Goal: Download file/media

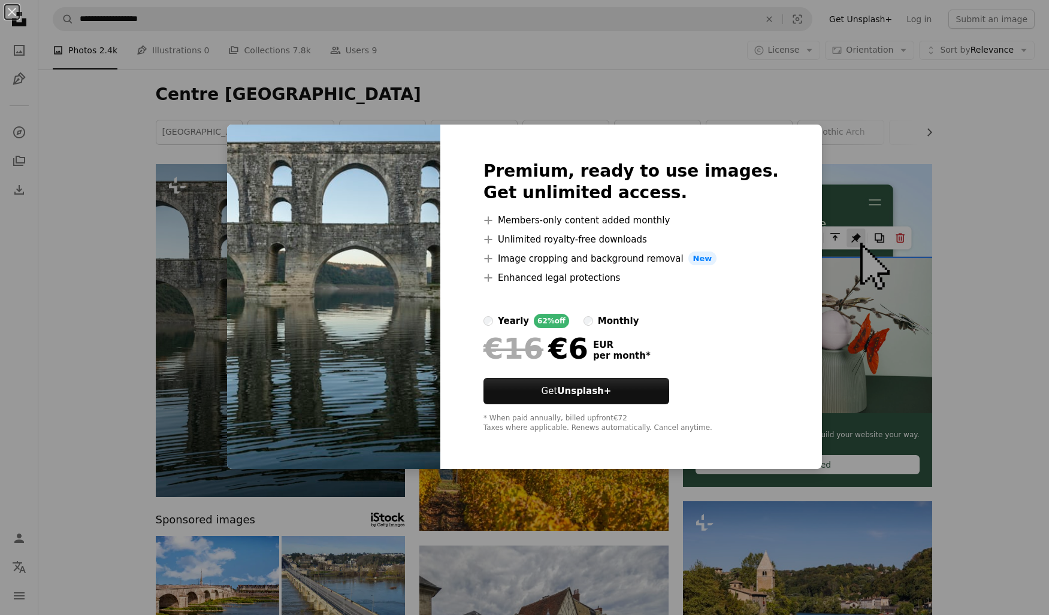
click at [767, 78] on div "An X shape Premium, ready to use images. Get unlimited access. A plus sign Memb…" at bounding box center [524, 307] width 1049 height 615
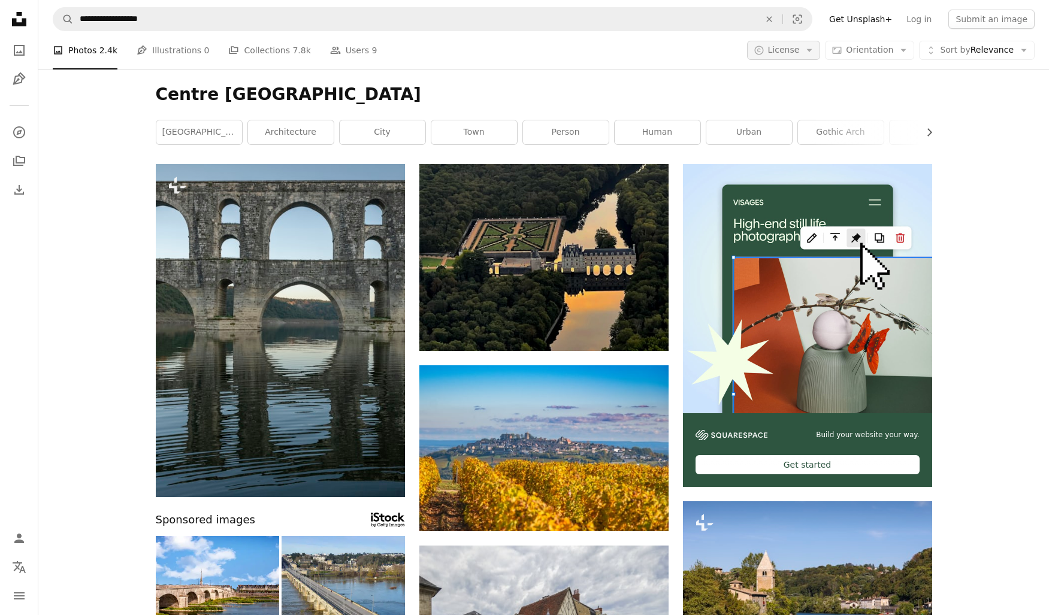
click at [808, 49] on button "A copyright icon © License Arrow down" at bounding box center [784, 50] width 74 height 19
click at [784, 151] on link "Free" at bounding box center [807, 146] width 98 height 22
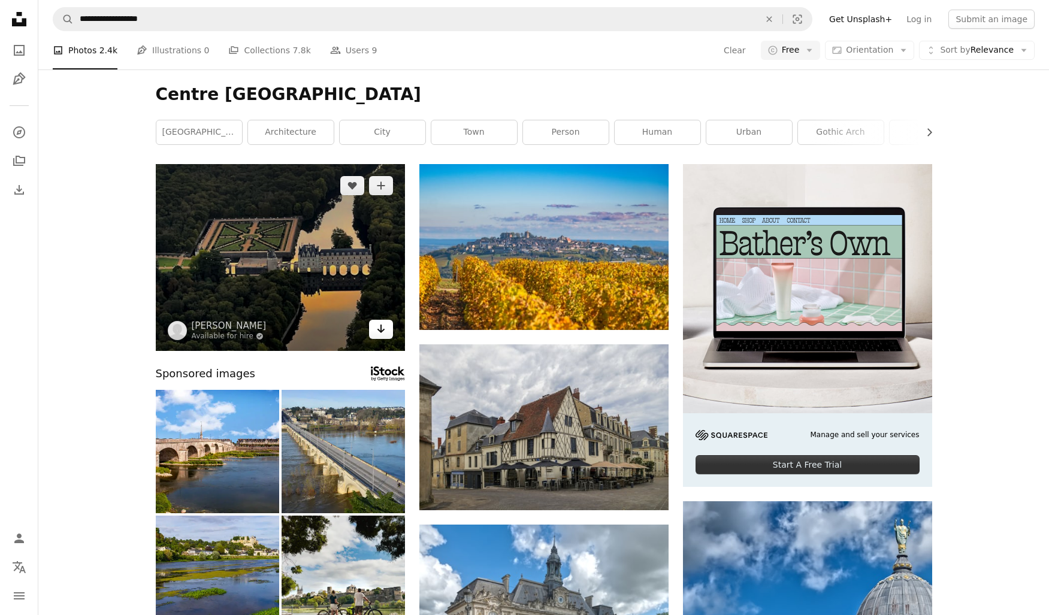
click at [382, 333] on icon "Arrow pointing down" at bounding box center [381, 329] width 10 height 14
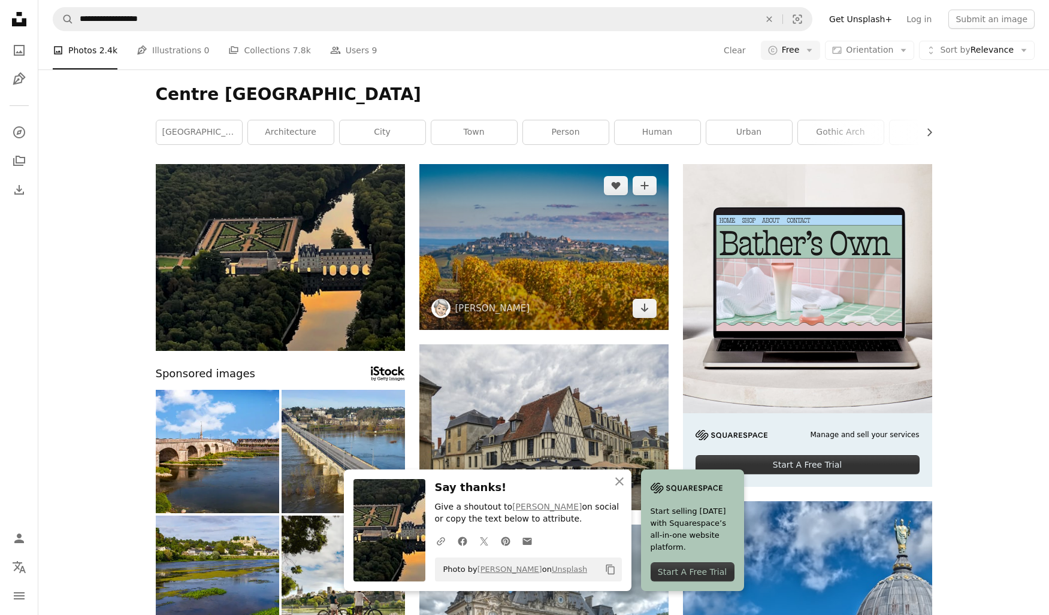
click at [627, 285] on img at bounding box center [543, 247] width 249 height 166
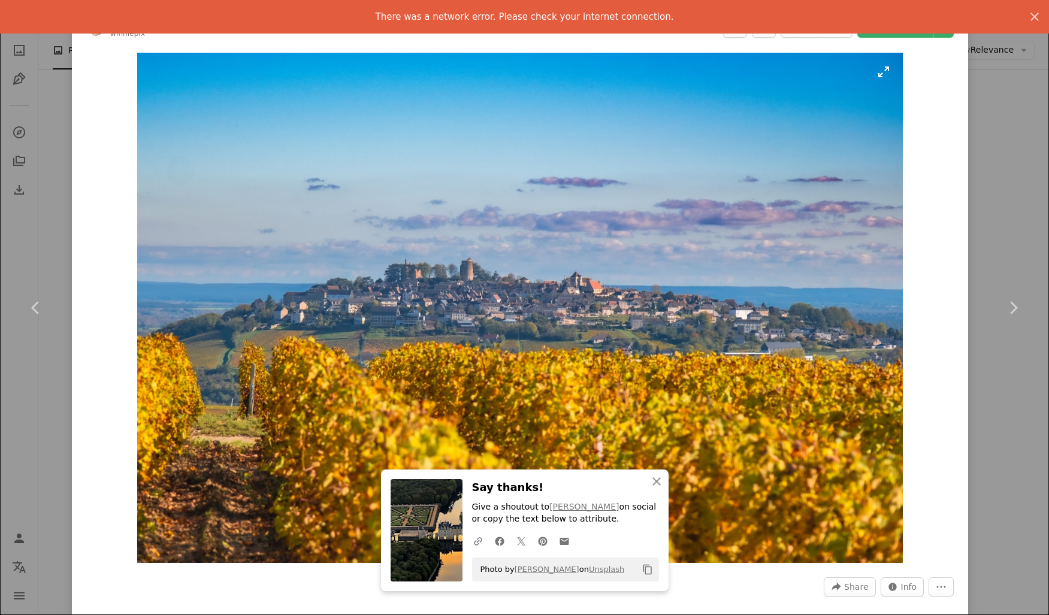
click at [679, 361] on img "Zoom in on this image" at bounding box center [520, 308] width 766 height 510
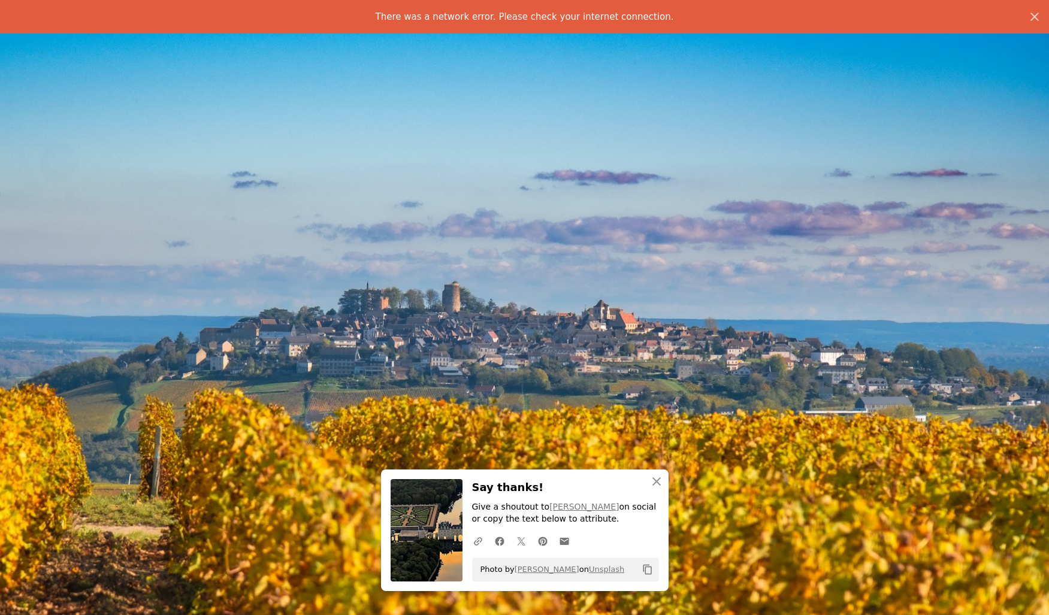
scroll to position [43, 0]
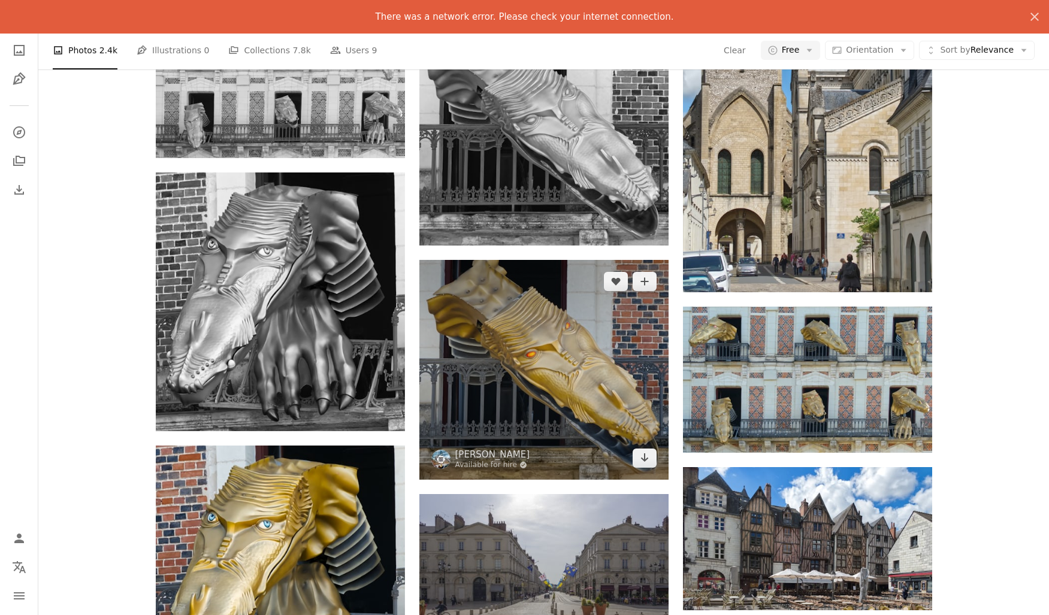
scroll to position [571, 0]
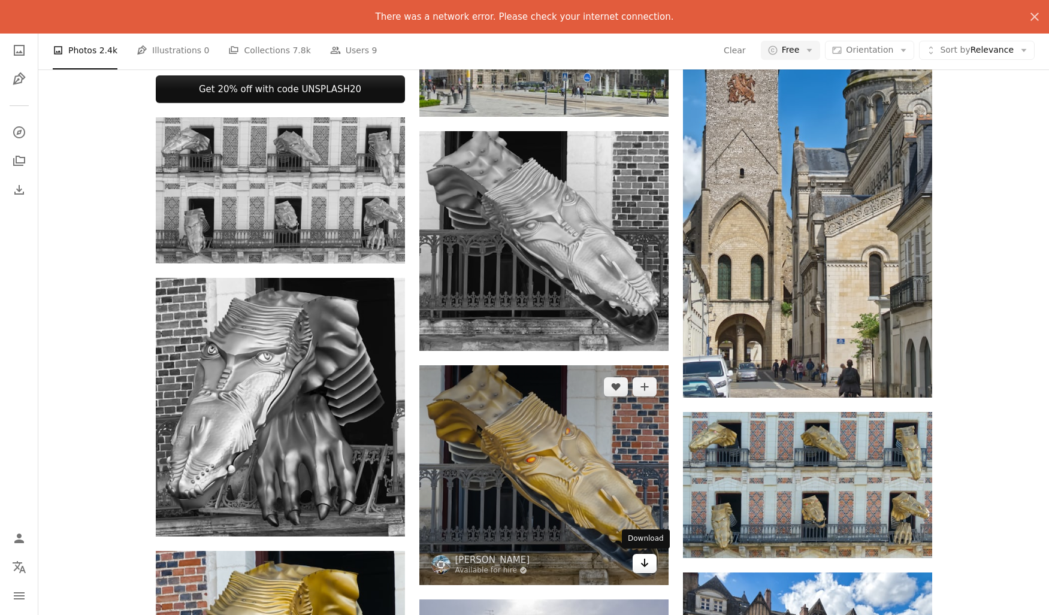
click at [640, 567] on icon "Arrow pointing down" at bounding box center [645, 563] width 10 height 14
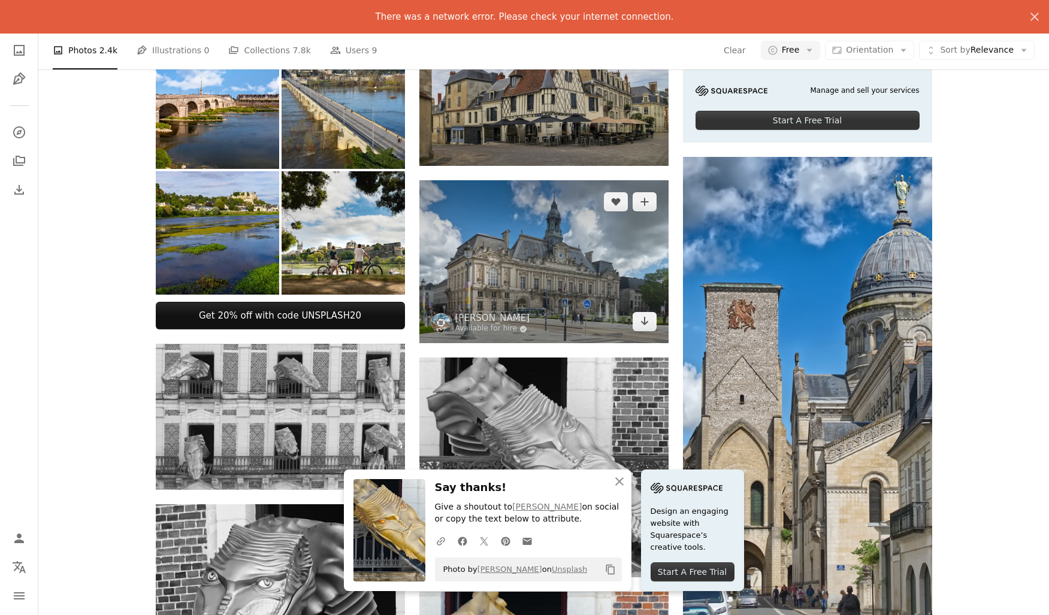
scroll to position [0, 0]
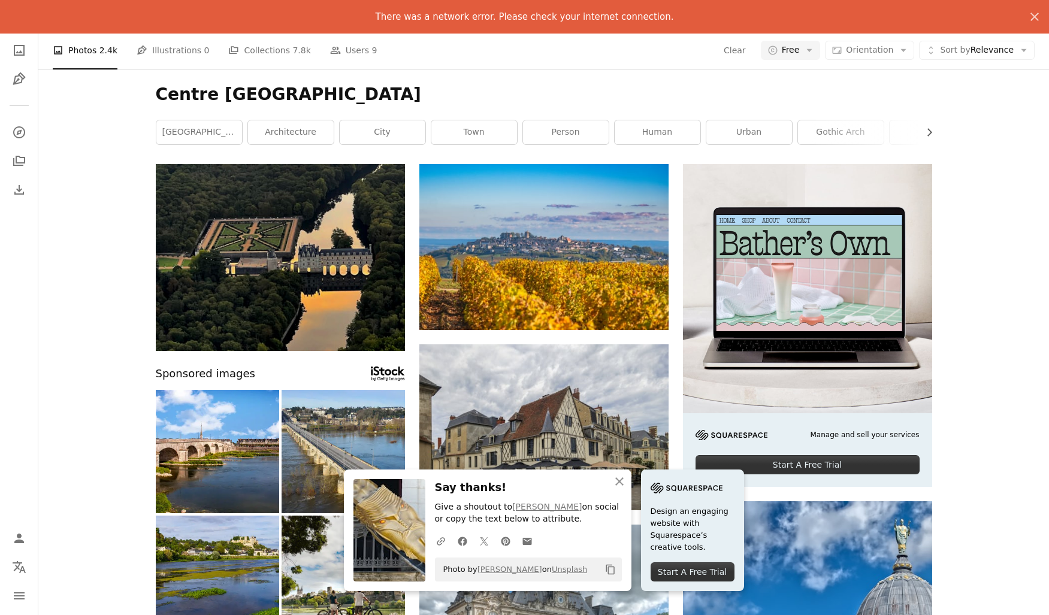
click at [170, 92] on h1 "Centre [GEOGRAPHIC_DATA]" at bounding box center [544, 95] width 776 height 22
click at [14, 49] on icon "Photos" at bounding box center [19, 50] width 11 height 11
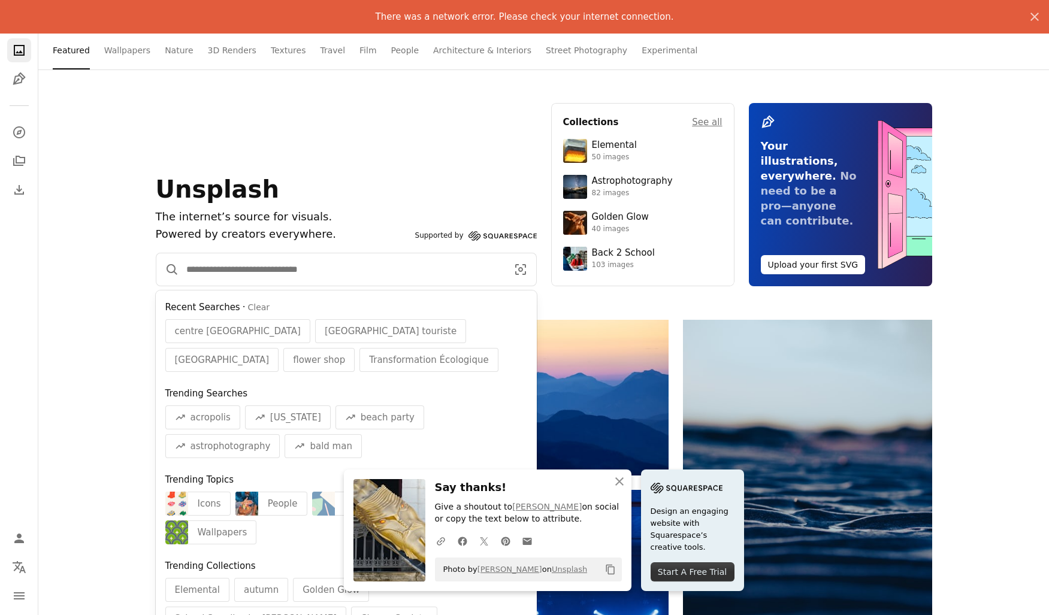
click at [230, 274] on input "Find visuals sitewide" at bounding box center [342, 269] width 326 height 32
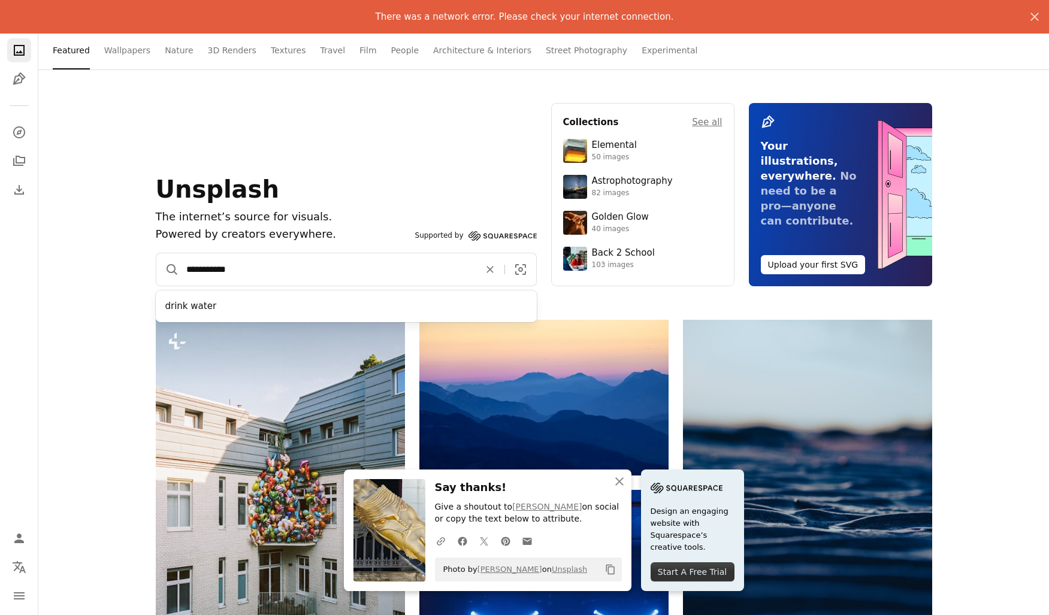
type input "**********"
click at [167, 270] on button "A magnifying glass" at bounding box center [167, 269] width 23 height 32
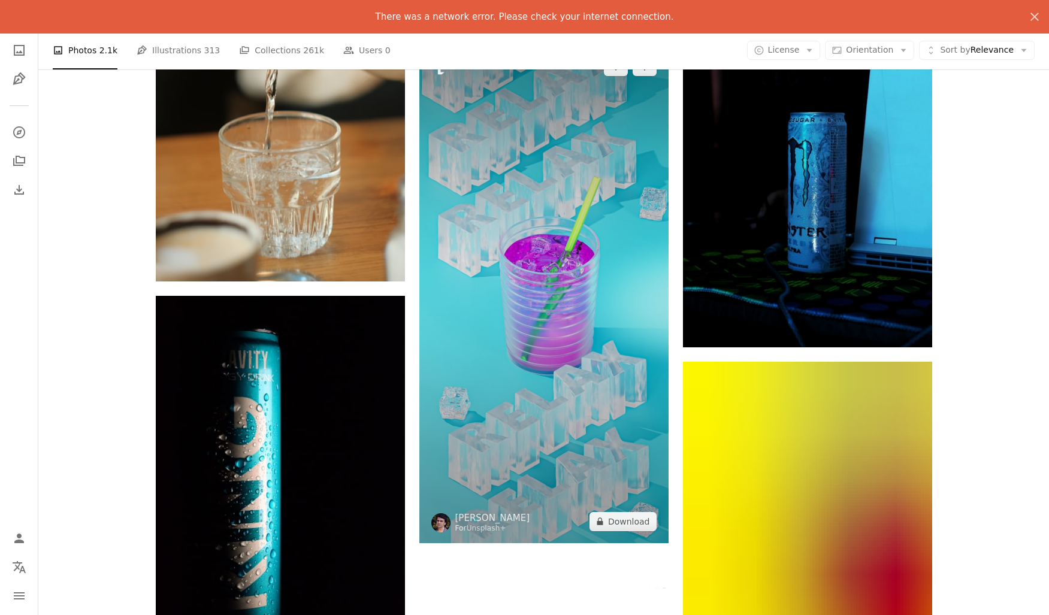
scroll to position [1861, 0]
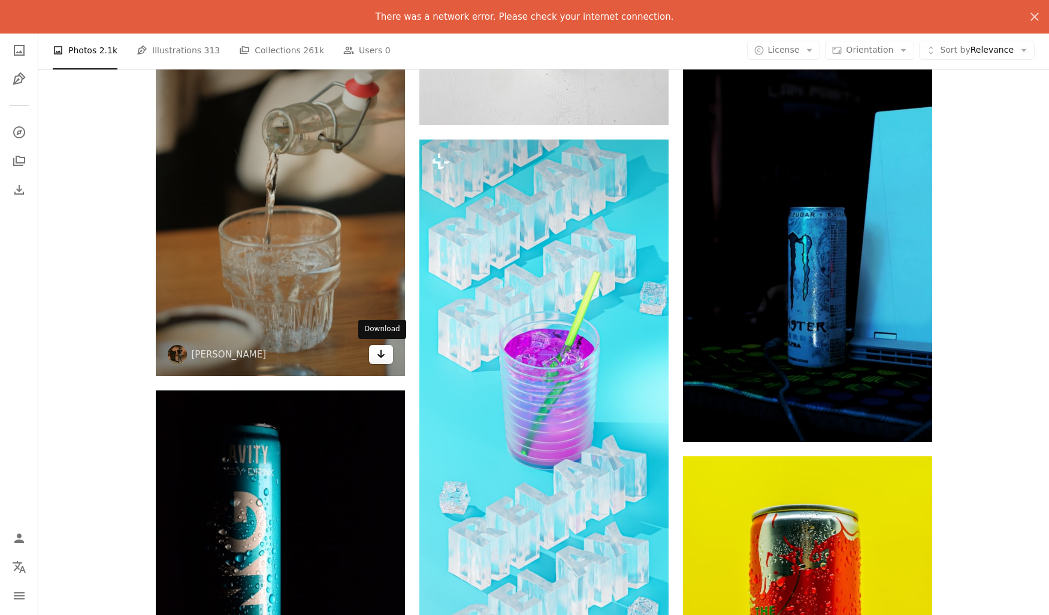
click at [382, 358] on icon "Arrow pointing down" at bounding box center [381, 354] width 10 height 14
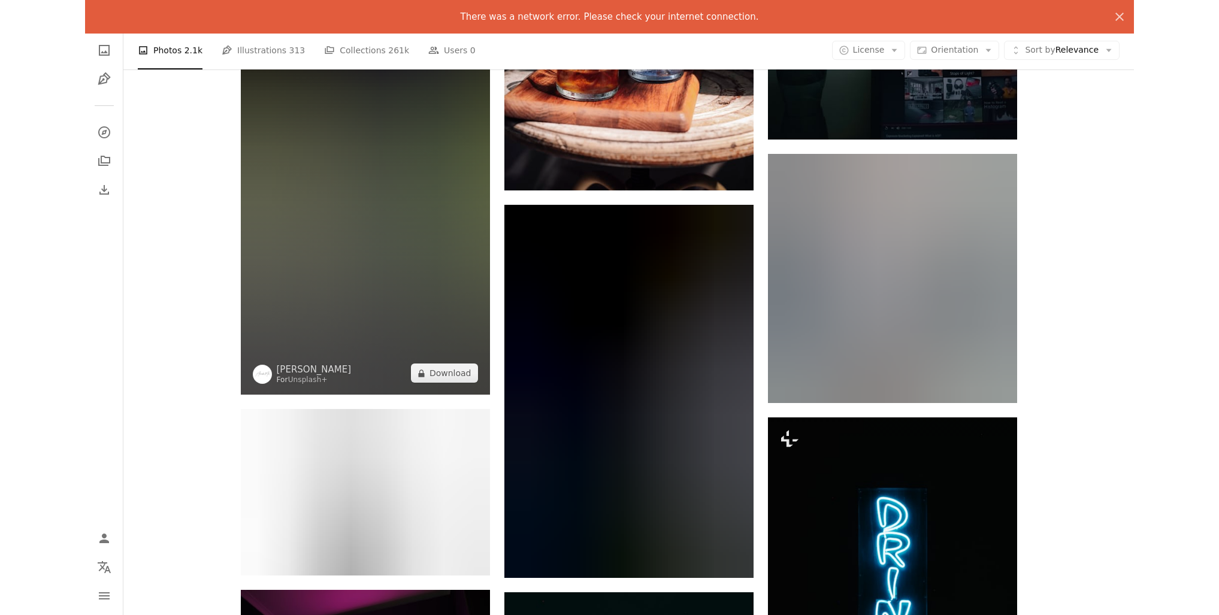
scroll to position [0, 0]
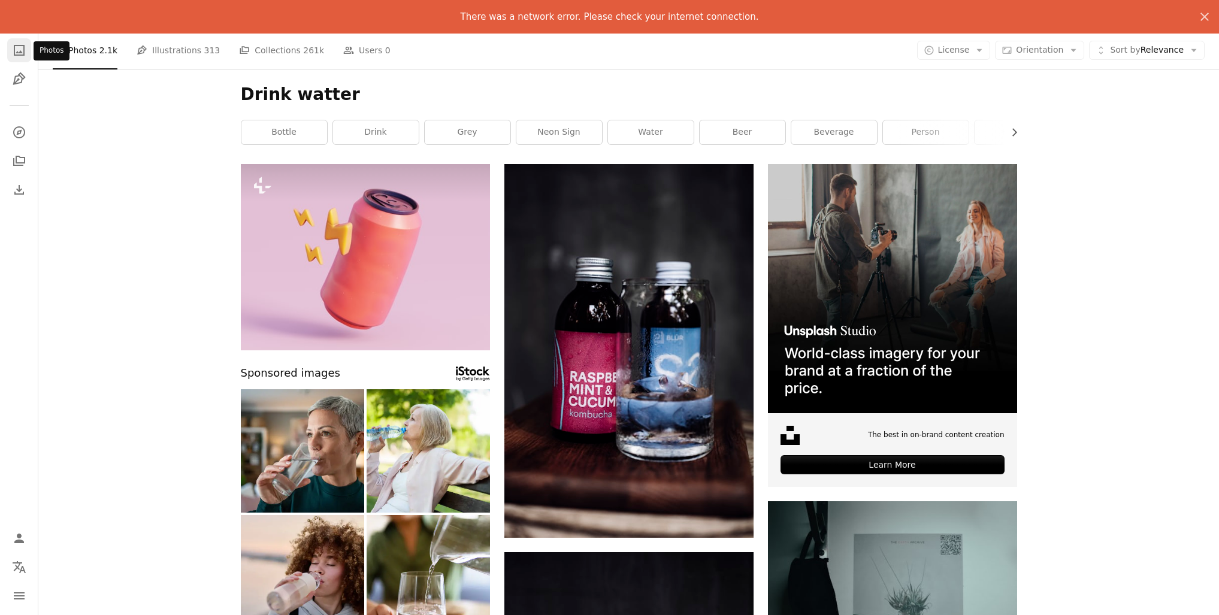
click at [22, 47] on icon "A photo" at bounding box center [19, 50] width 14 height 14
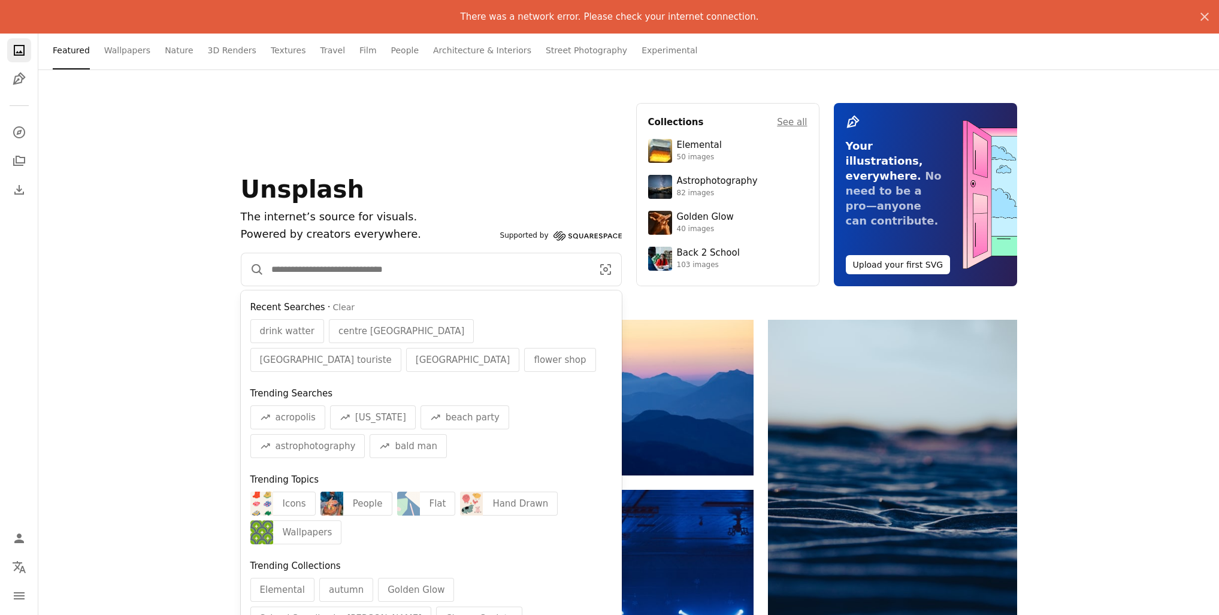
click at [344, 269] on input "Find visuals sitewide" at bounding box center [427, 269] width 326 height 32
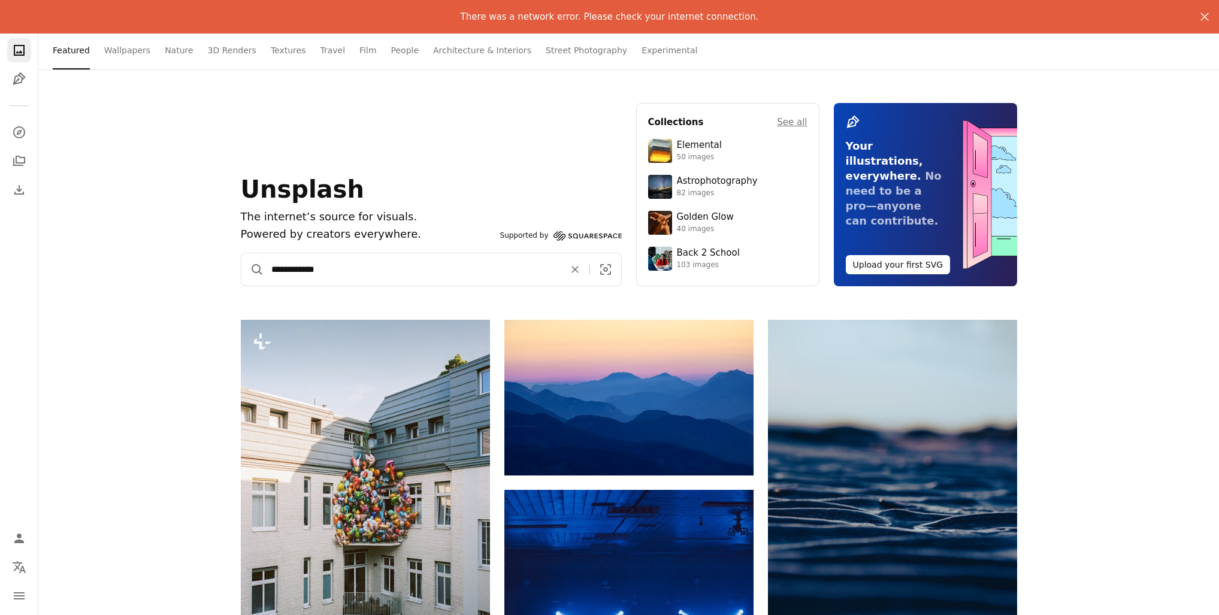
type input "**********"
click at [252, 270] on button "A magnifying glass" at bounding box center [252, 269] width 23 height 32
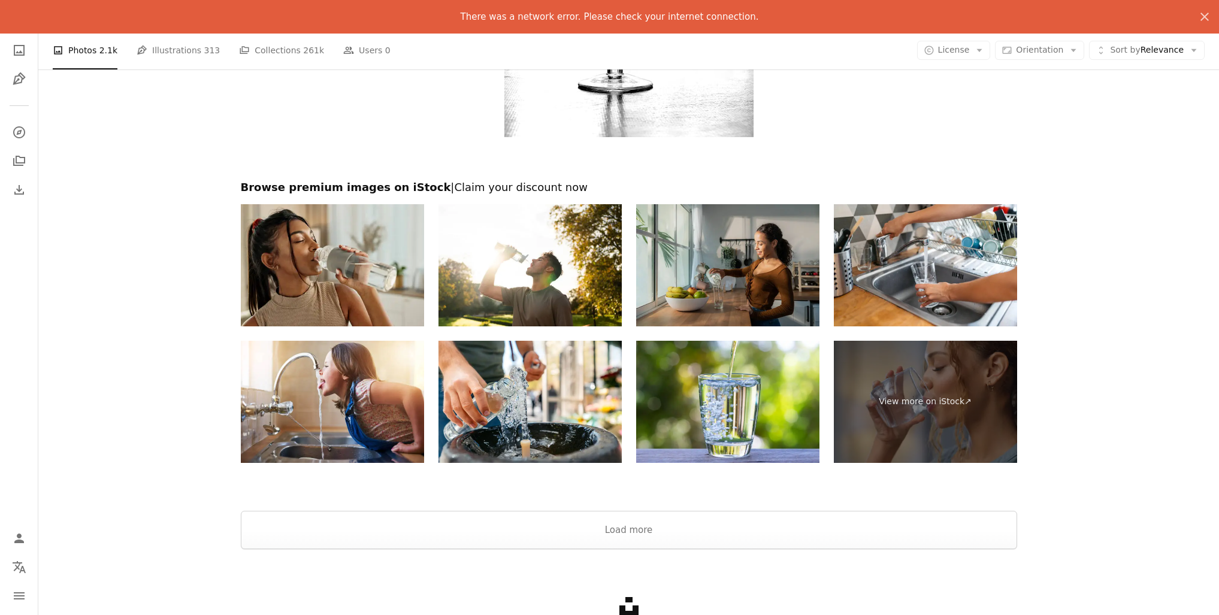
scroll to position [2889, 0]
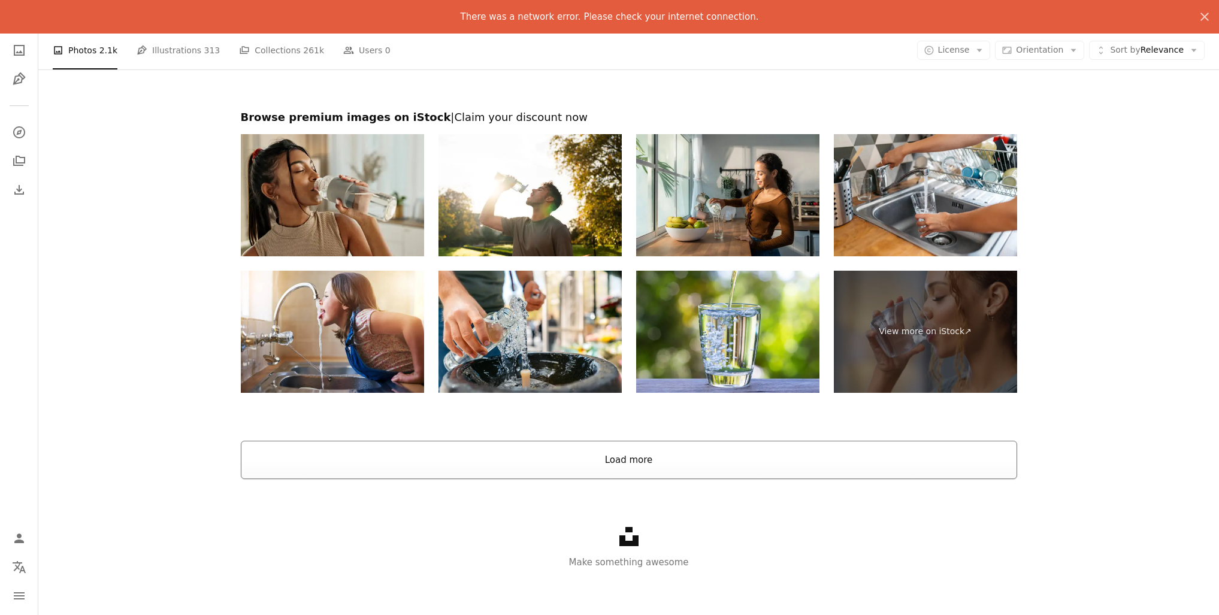
click at [634, 468] on button "Load more" at bounding box center [629, 460] width 776 height 38
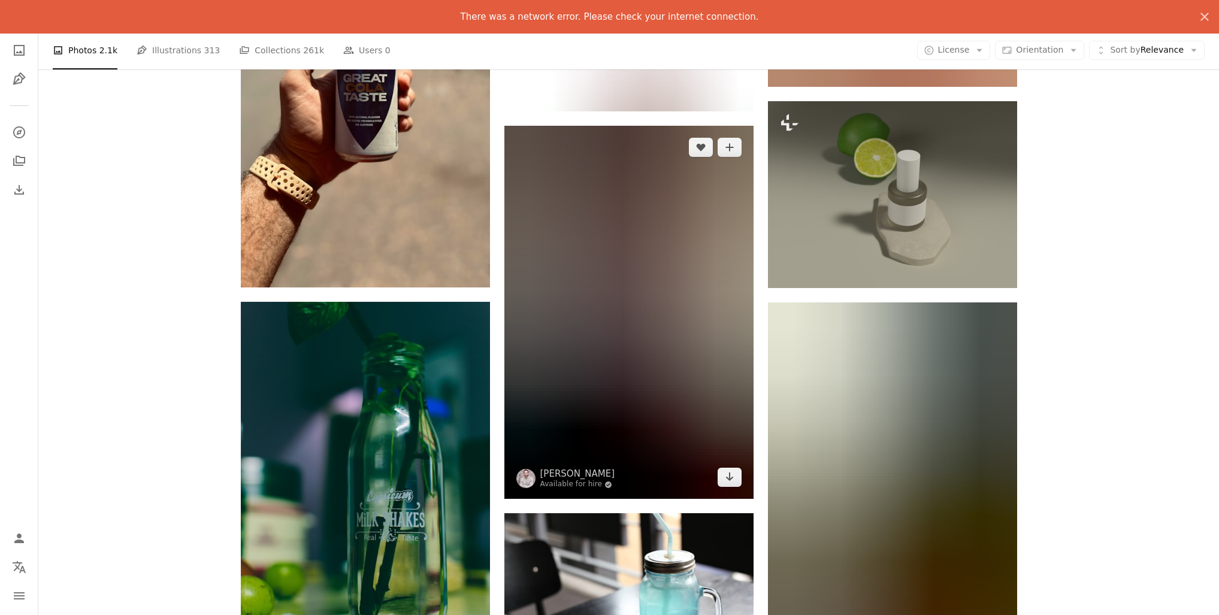
scroll to position [27524, 0]
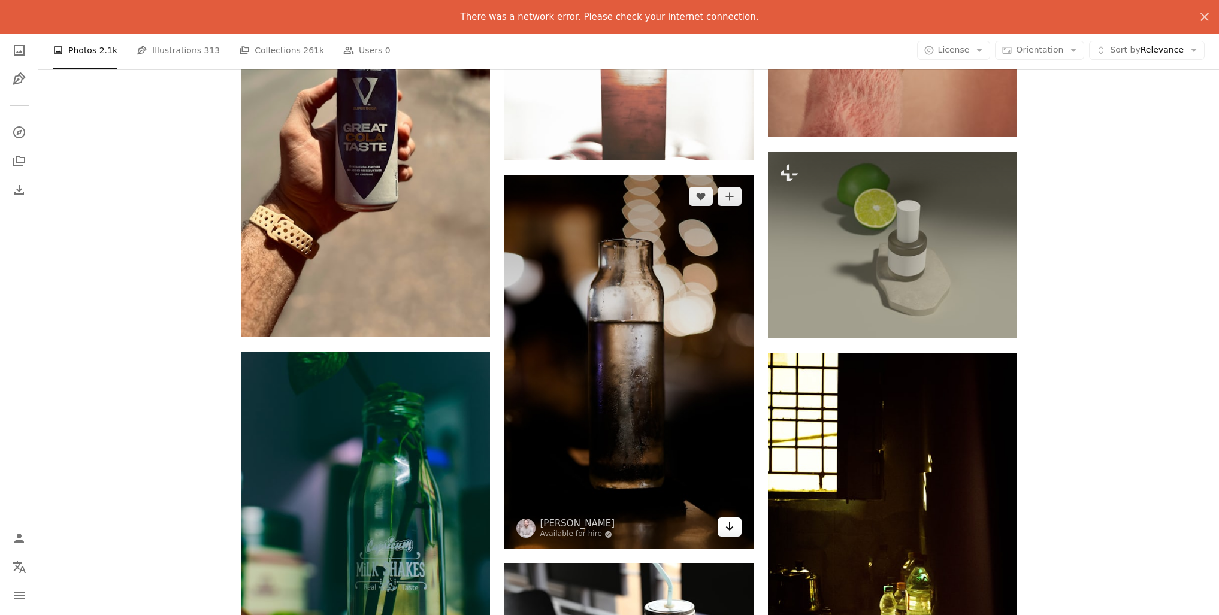
click at [728, 525] on icon "Arrow pointing down" at bounding box center [730, 526] width 10 height 14
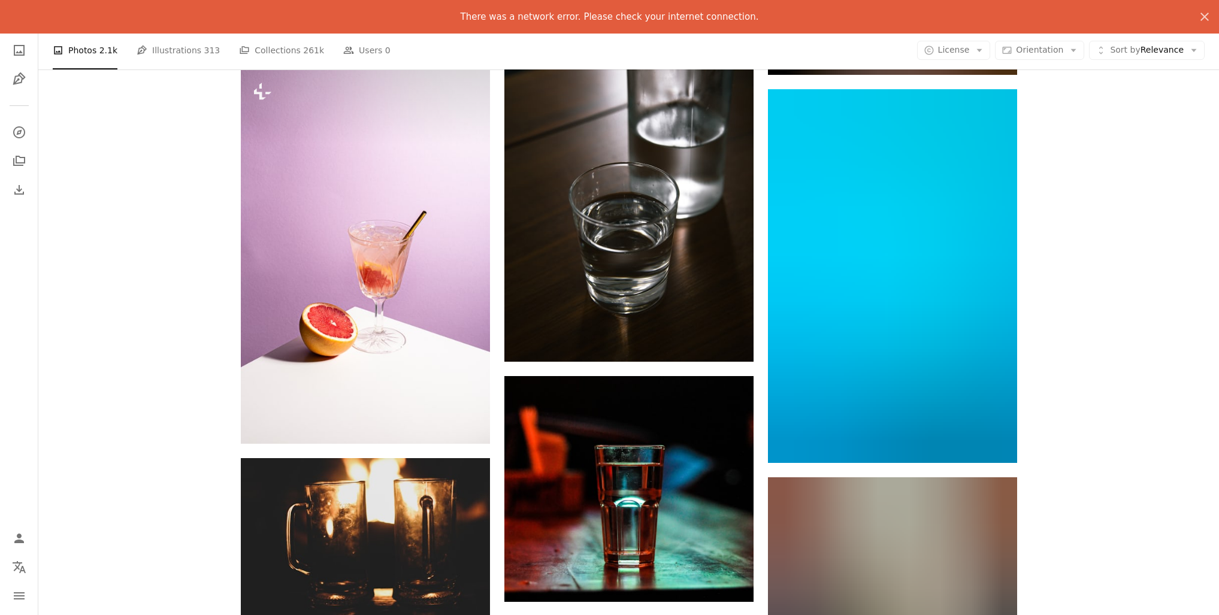
scroll to position [30055, 0]
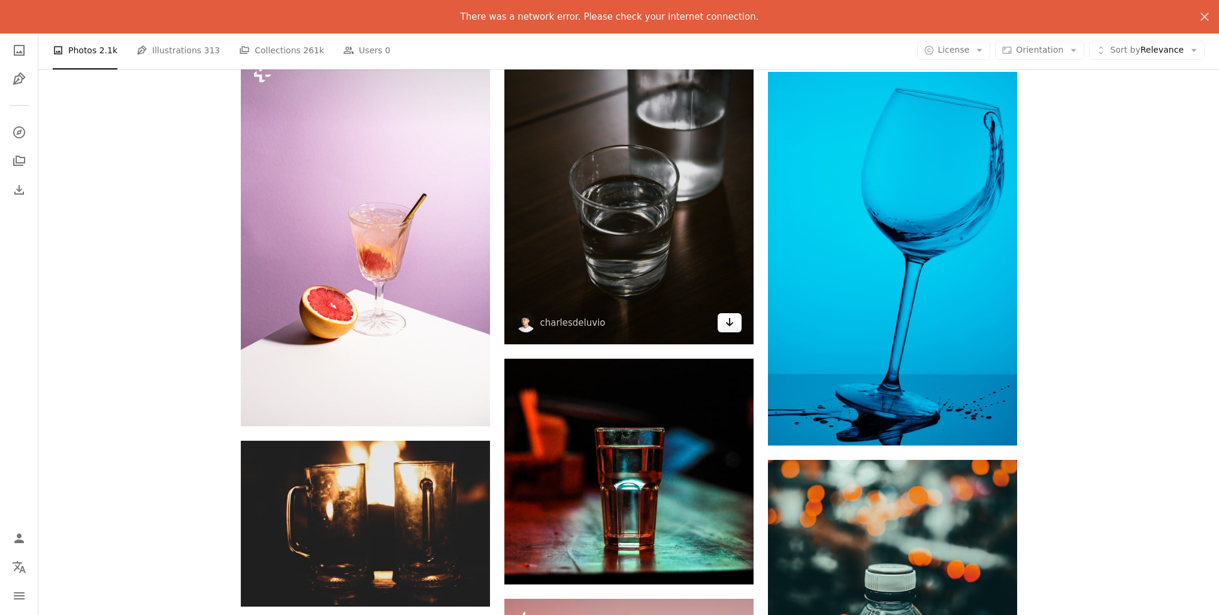
click at [734, 328] on link "Arrow pointing down" at bounding box center [730, 322] width 24 height 19
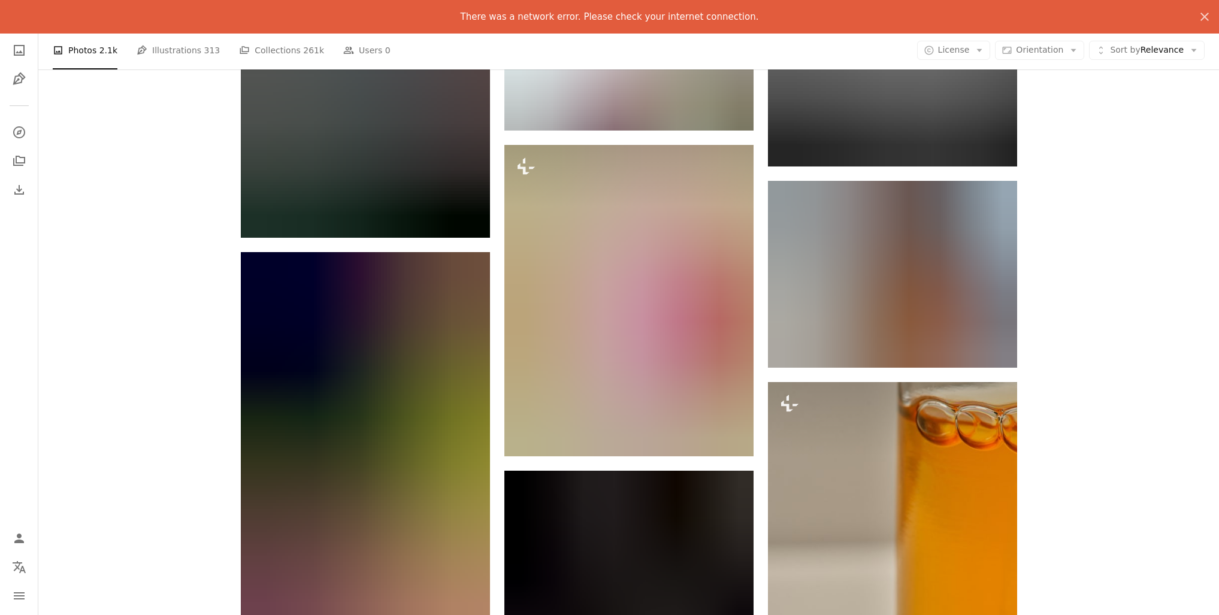
scroll to position [42735, 0]
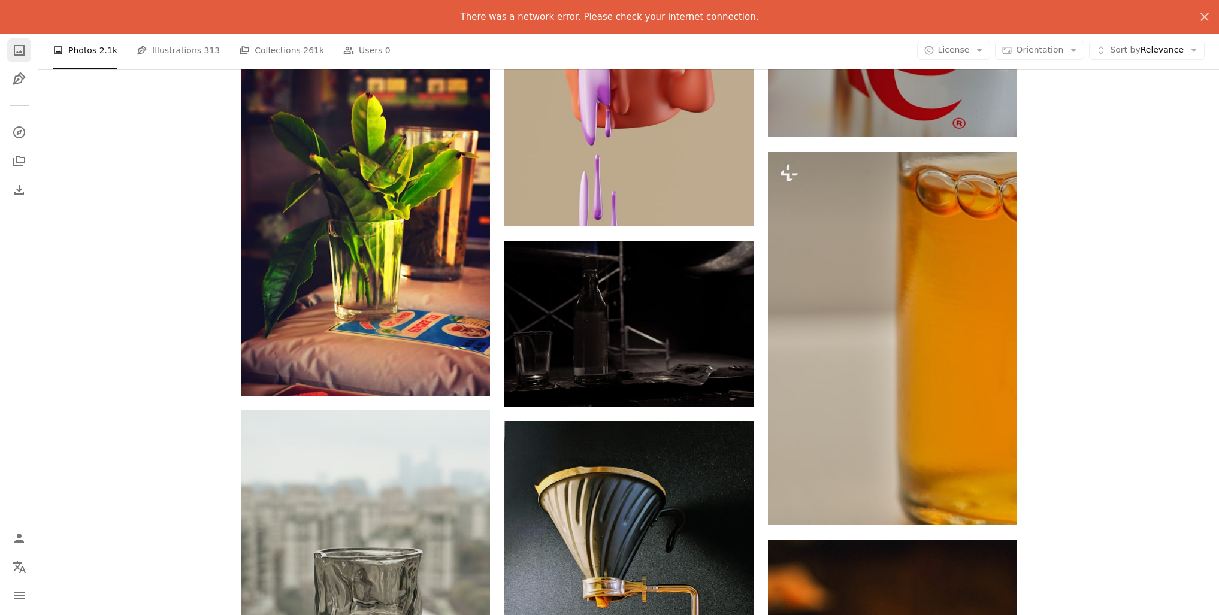
click at [22, 57] on icon "A photo" at bounding box center [19, 50] width 14 height 14
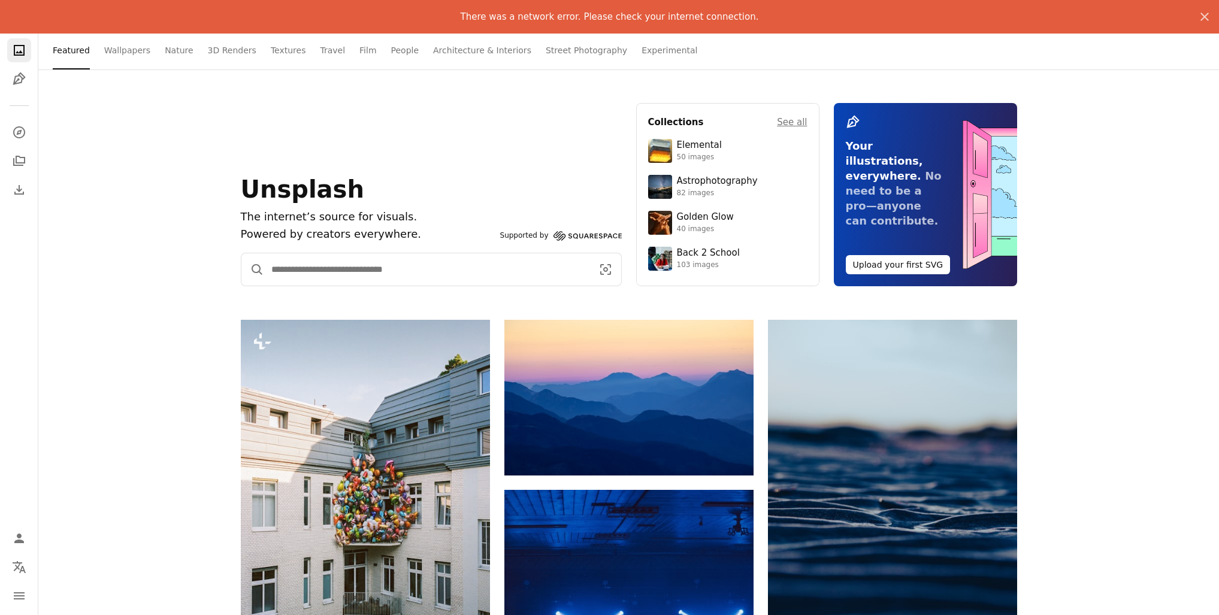
click at [292, 264] on input "Find visuals sitewide" at bounding box center [427, 269] width 326 height 32
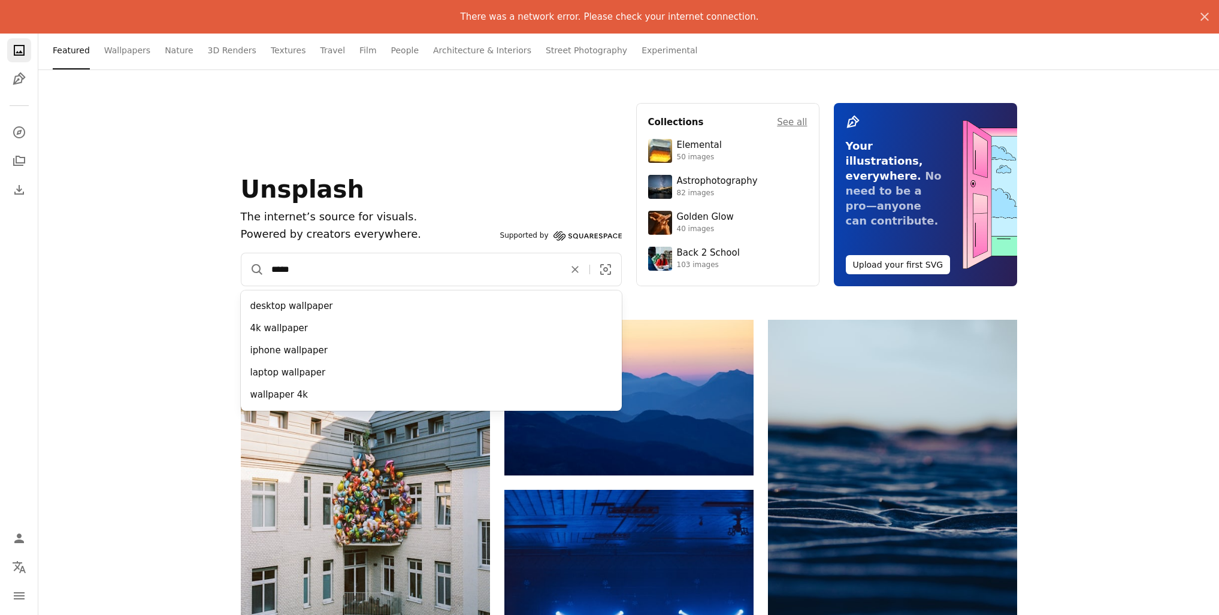
type input "******"
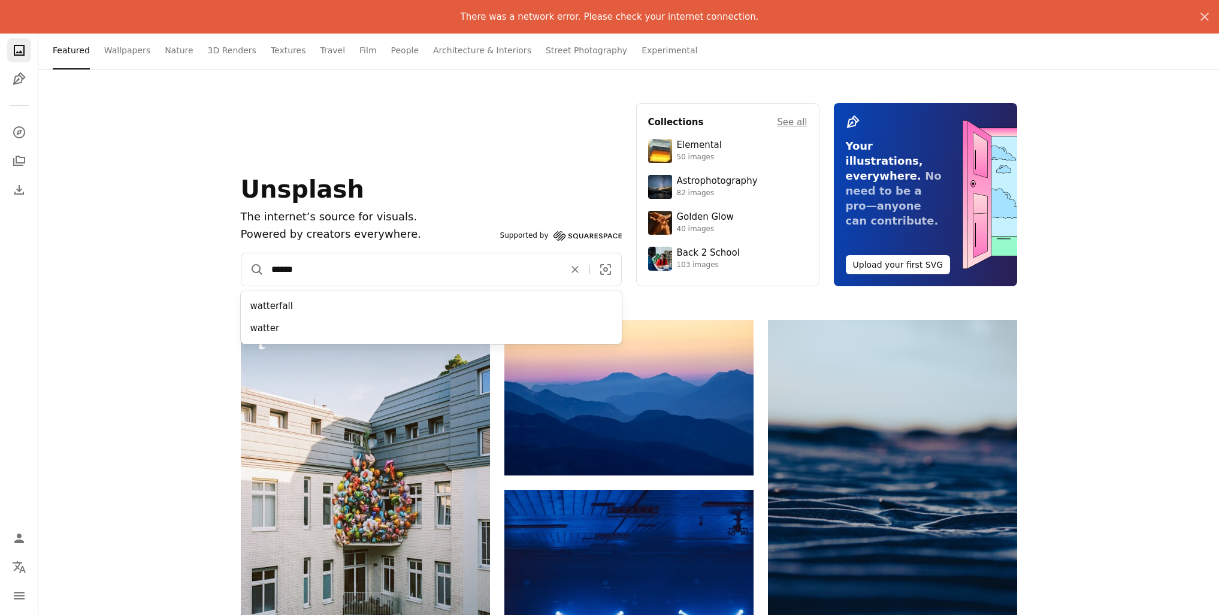
click at [252, 270] on button "A magnifying glass" at bounding box center [252, 269] width 23 height 32
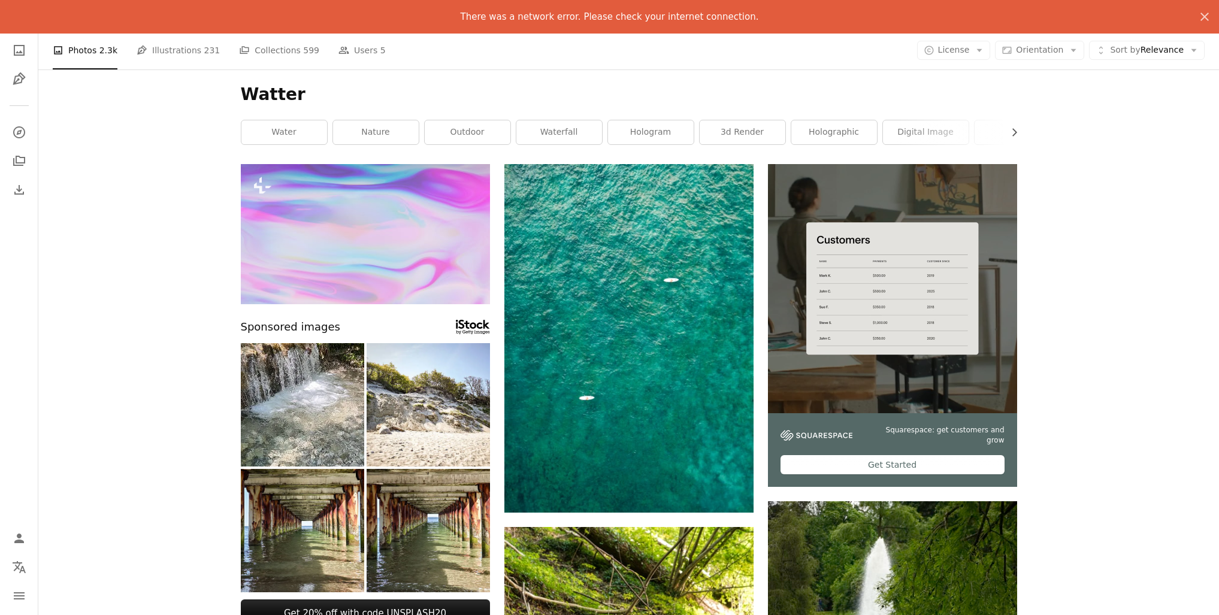
click at [291, 93] on h1 "Watter" at bounding box center [629, 95] width 776 height 22
click at [14, 136] on icon "A compass" at bounding box center [19, 132] width 14 height 14
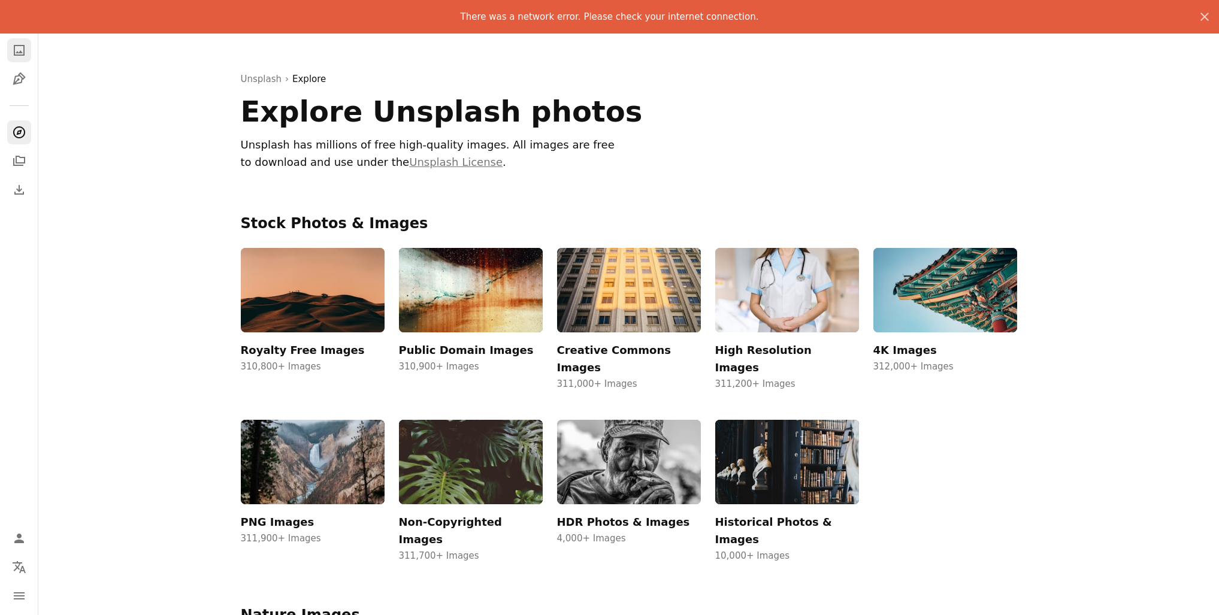
click at [26, 46] on icon "A photo" at bounding box center [19, 50] width 14 height 14
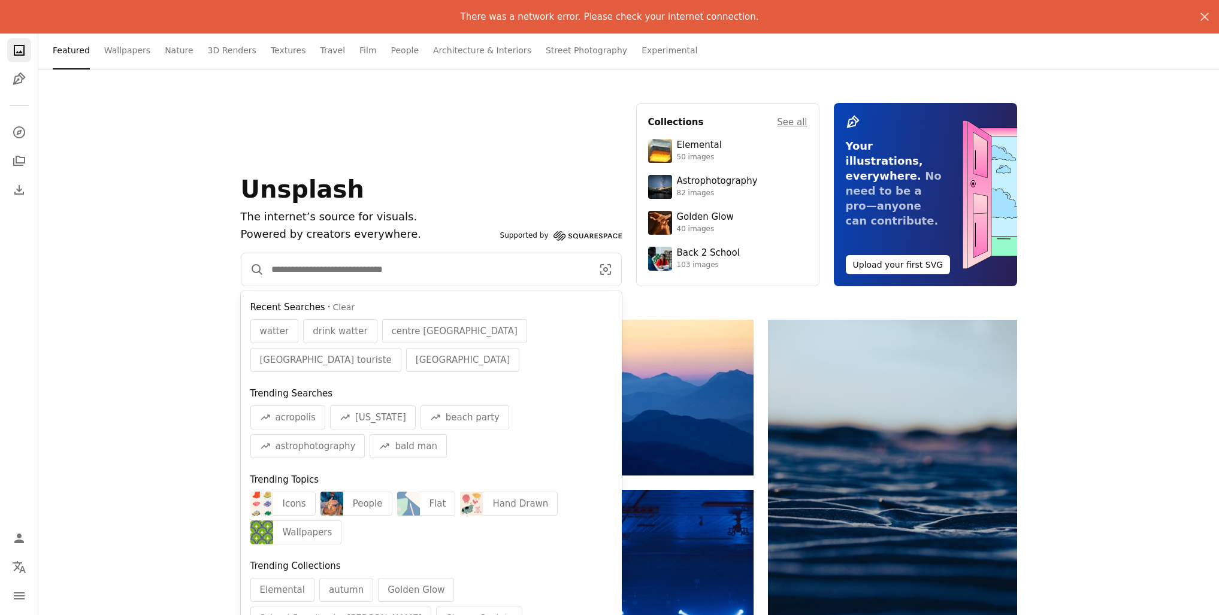
click at [340, 271] on input "Find visuals sitewide" at bounding box center [427, 269] width 326 height 32
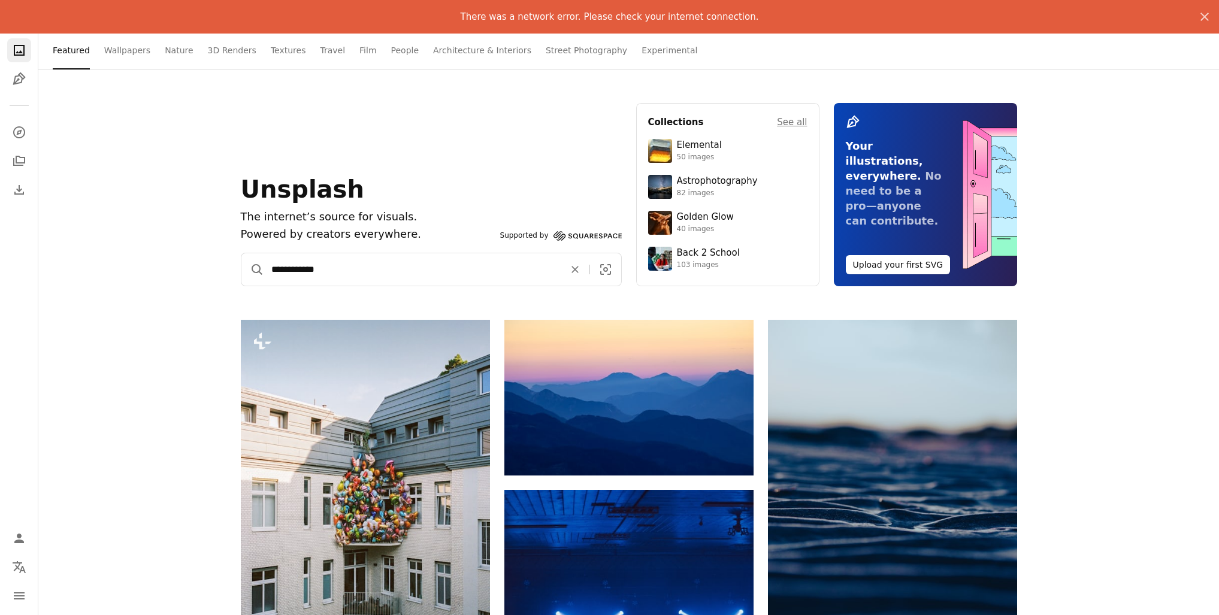
type input "**********"
click at [252, 270] on button "A magnifying glass" at bounding box center [252, 269] width 23 height 32
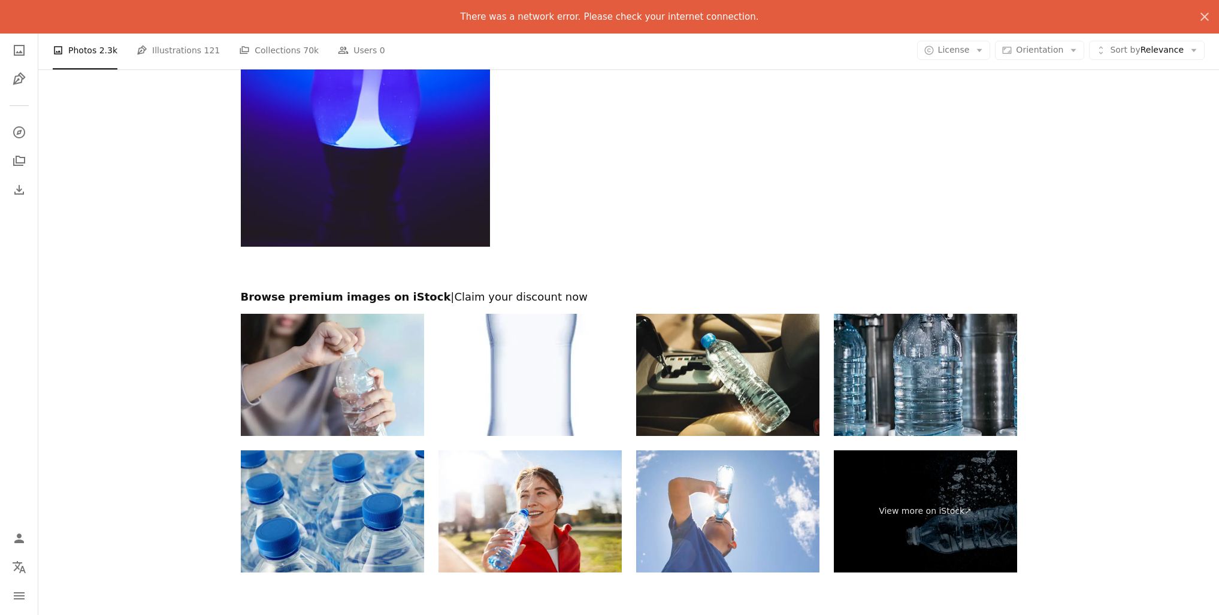
scroll to position [2756, 0]
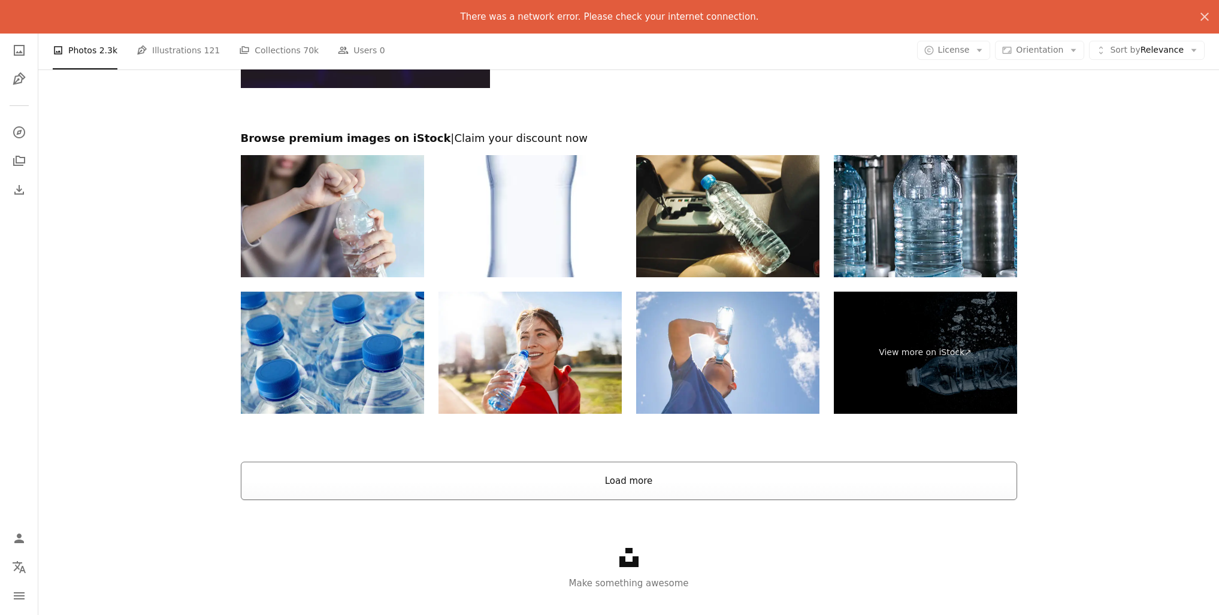
click at [630, 484] on button "Load more" at bounding box center [629, 481] width 776 height 38
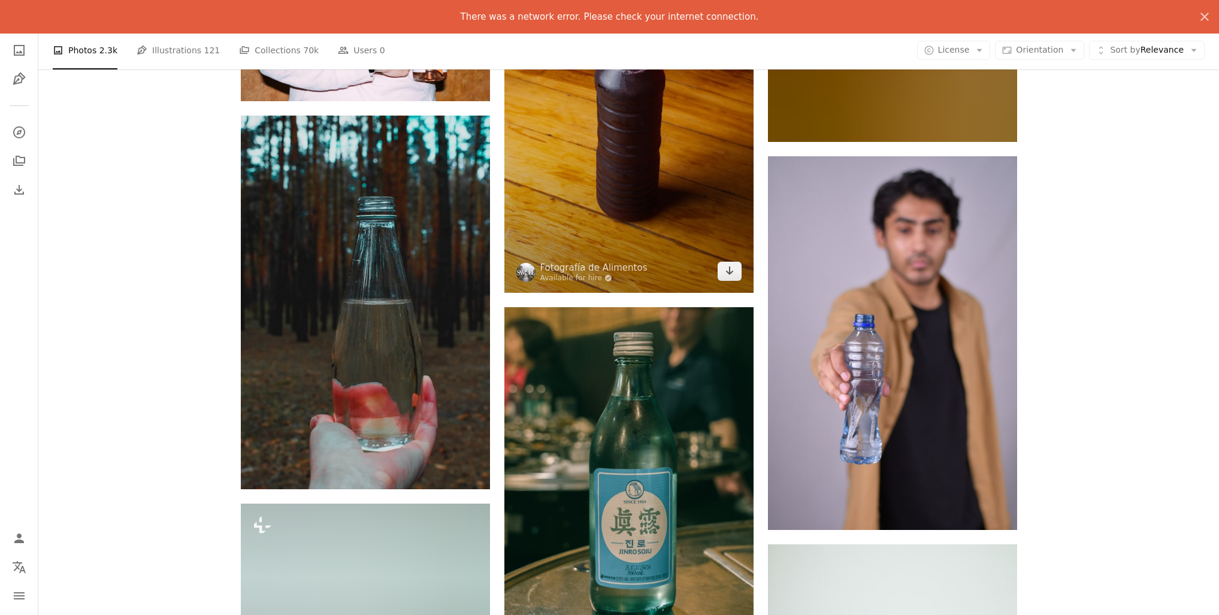
scroll to position [7404, 0]
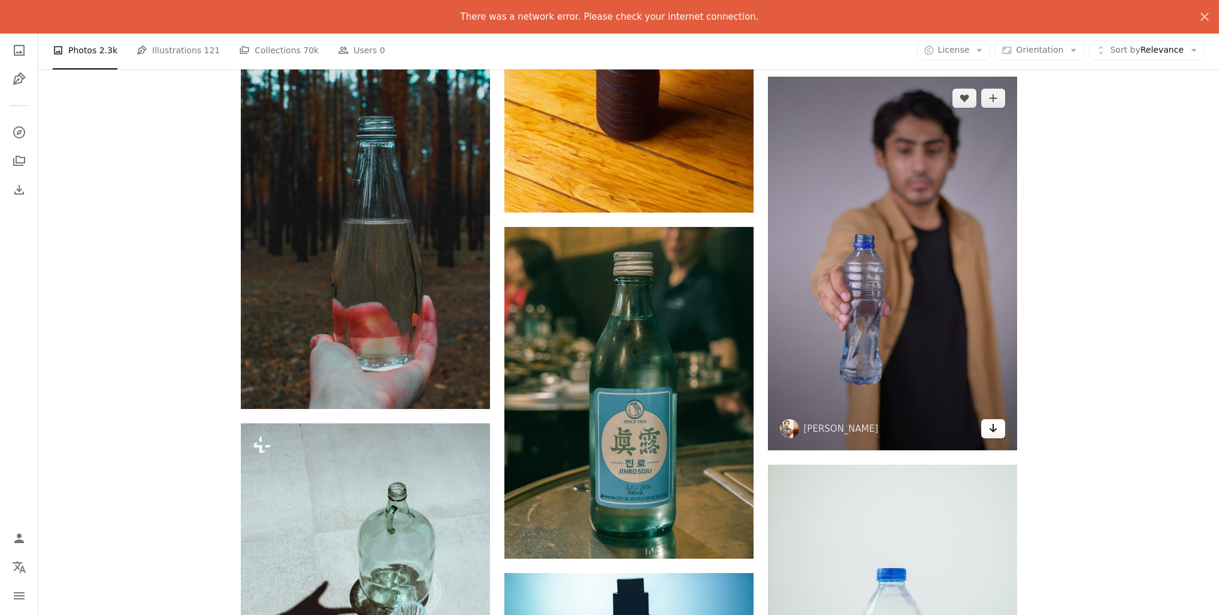
click at [993, 424] on icon "Download" at bounding box center [993, 428] width 8 height 8
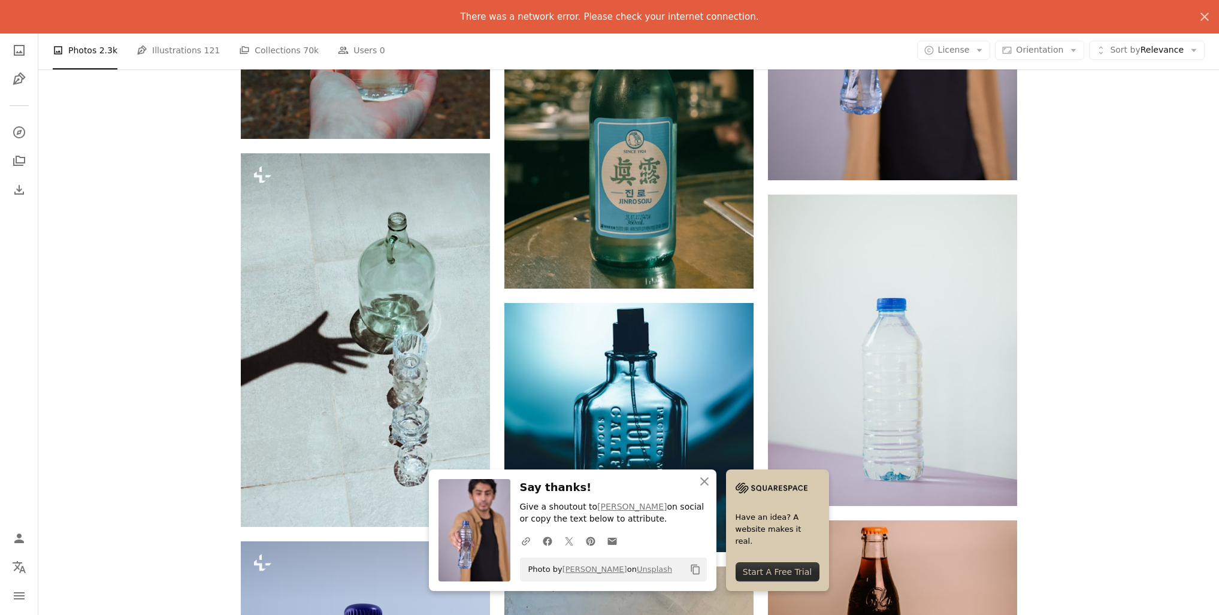
scroll to position [7760, 0]
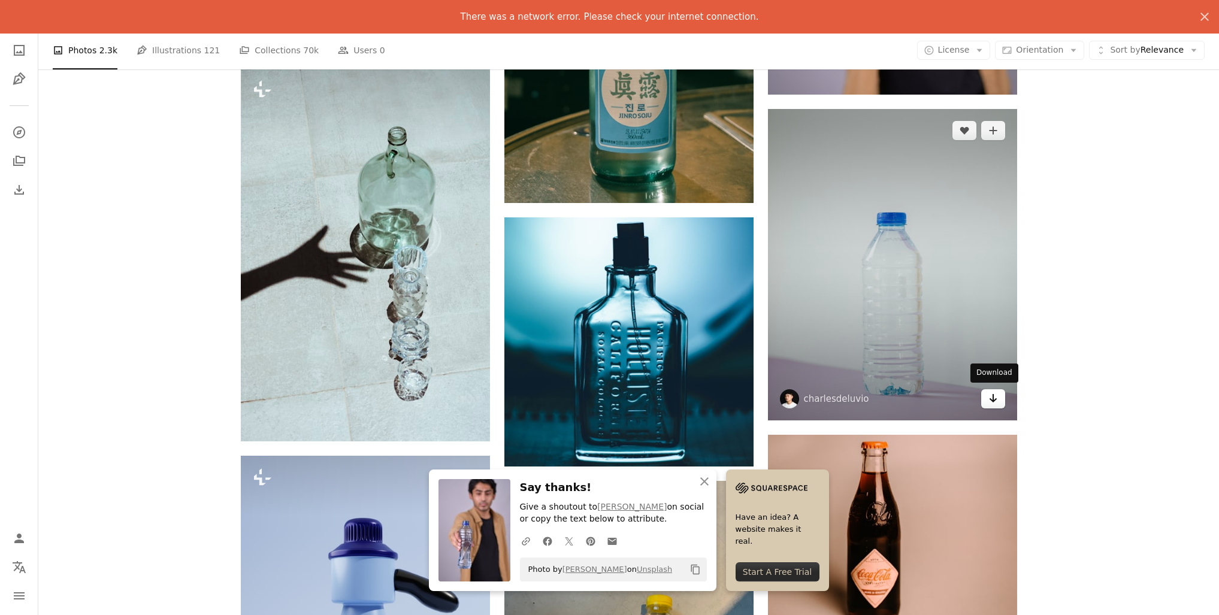
click at [989, 398] on icon "Arrow pointing down" at bounding box center [993, 398] width 10 height 14
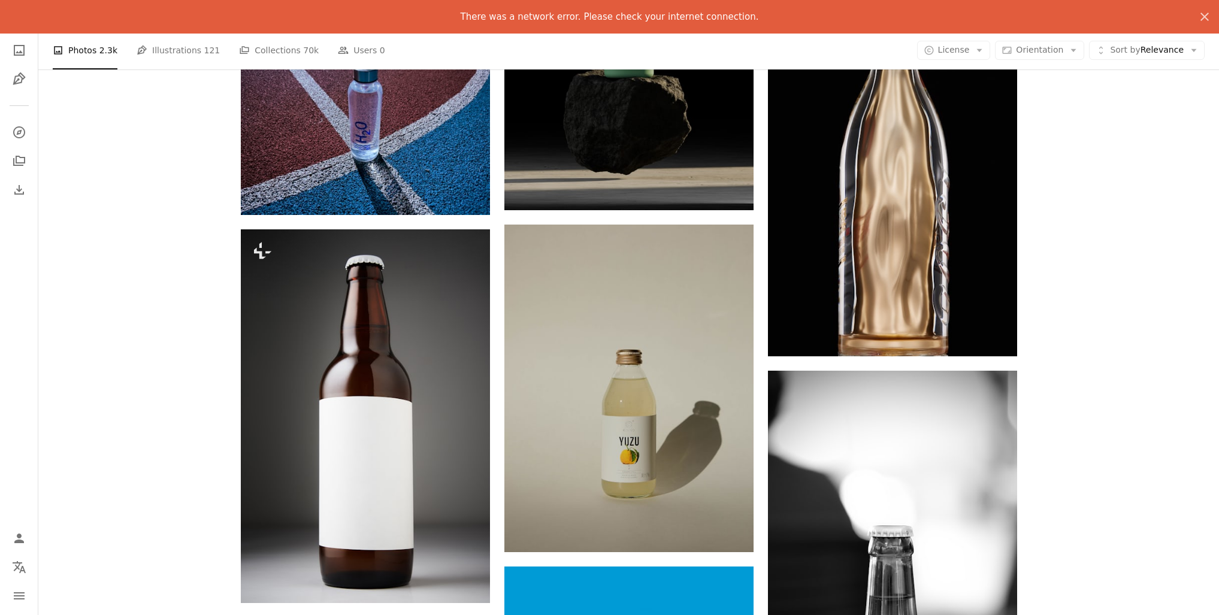
scroll to position [9364, 0]
